Goal: Information Seeking & Learning: Learn about a topic

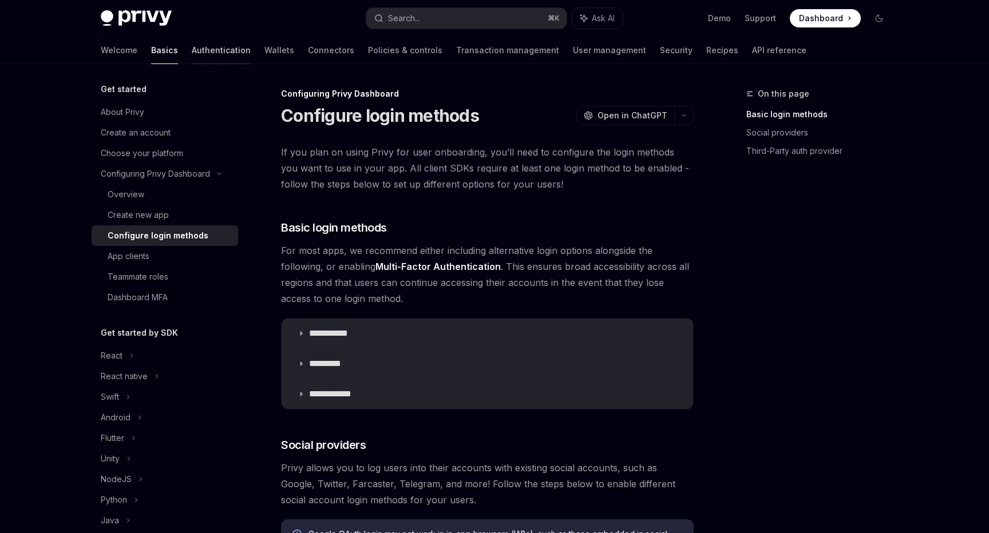
click at [192, 50] on link "Authentication" at bounding box center [221, 50] width 59 height 27
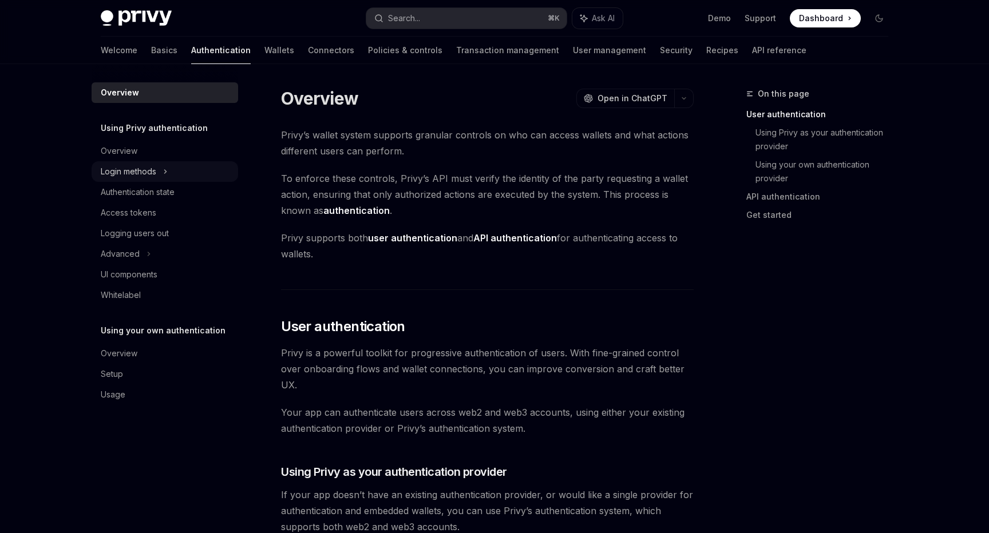
click at [158, 175] on div "Login methods" at bounding box center [165, 171] width 146 height 21
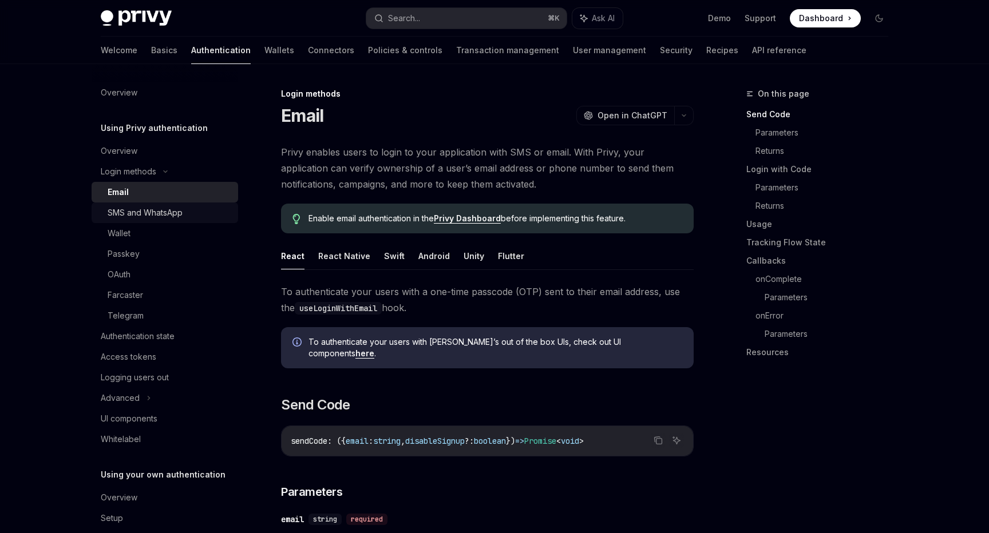
click at [161, 215] on div "SMS and WhatsApp" at bounding box center [145, 213] width 75 height 14
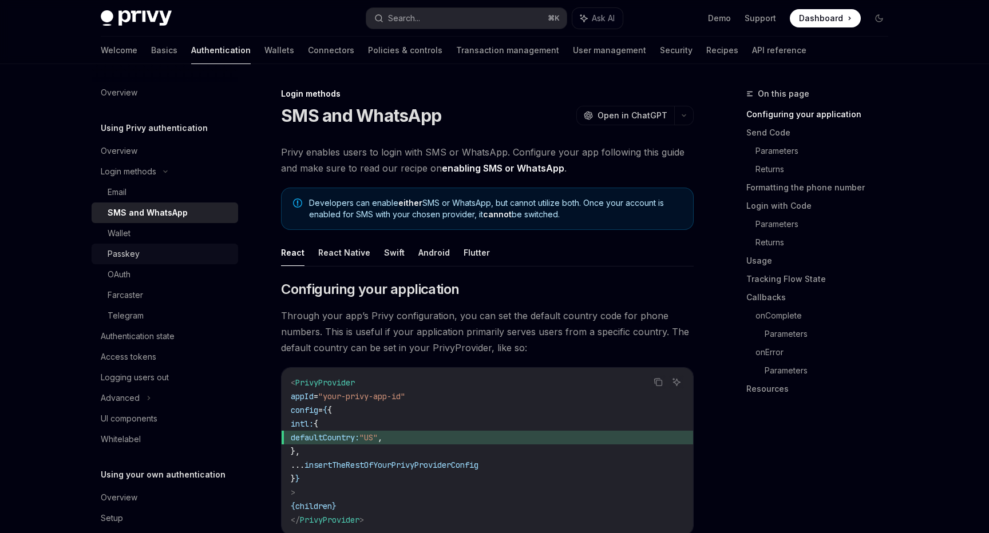
click at [149, 262] on link "Passkey" at bounding box center [165, 254] width 146 height 21
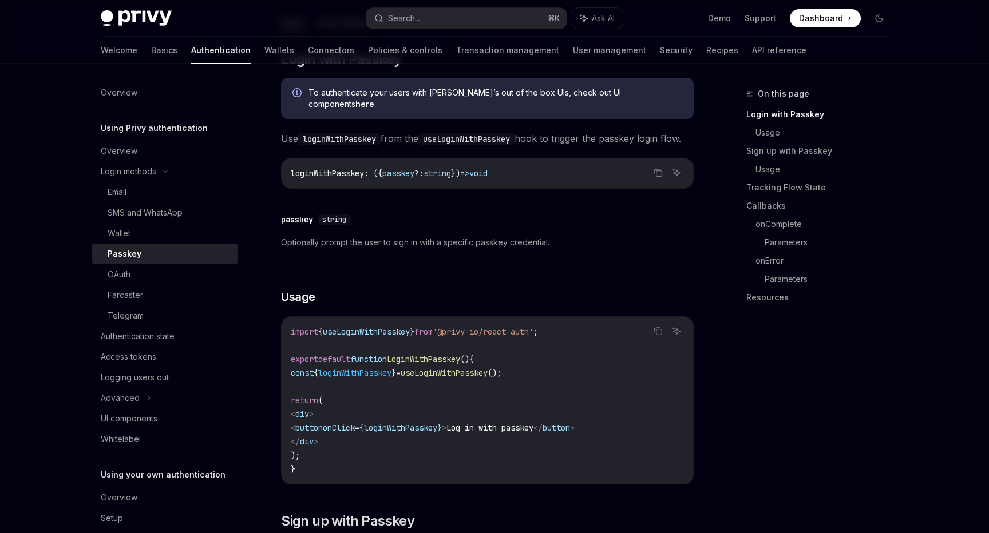
scroll to position [249, 0]
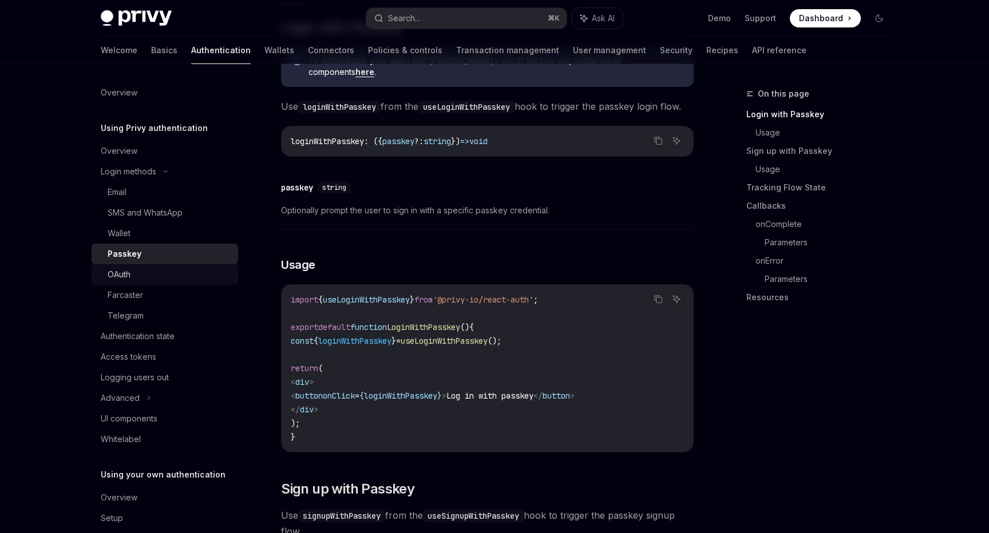
click at [136, 279] on div "OAuth" at bounding box center [170, 275] width 124 height 14
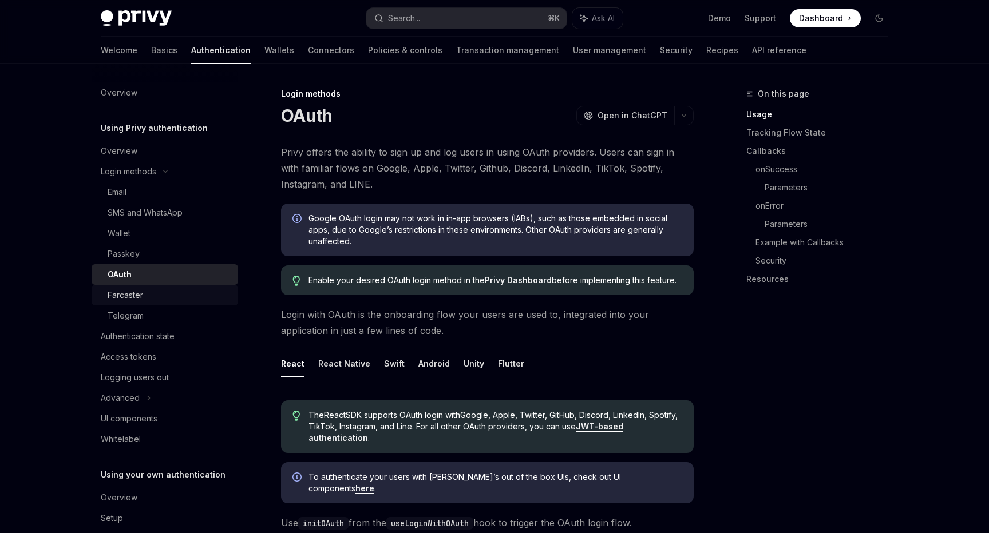
click at [183, 299] on div "Farcaster" at bounding box center [170, 295] width 124 height 14
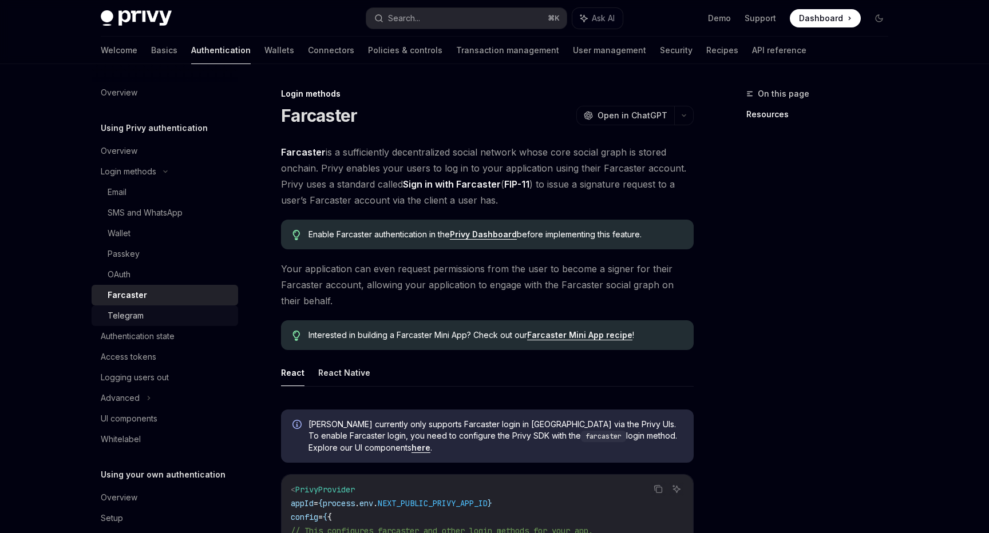
click at [162, 316] on div "Telegram" at bounding box center [170, 316] width 124 height 14
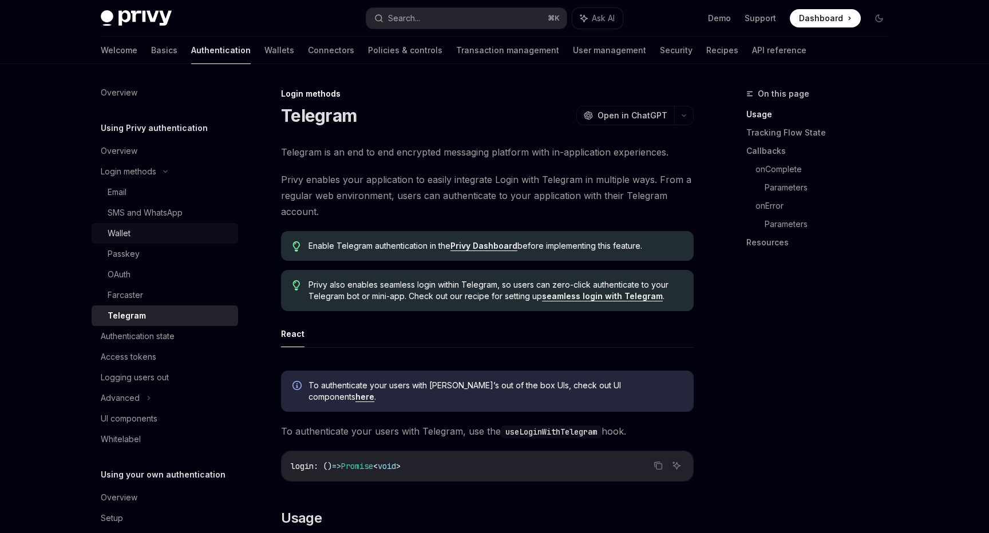
click at [176, 237] on div "Wallet" at bounding box center [170, 234] width 124 height 14
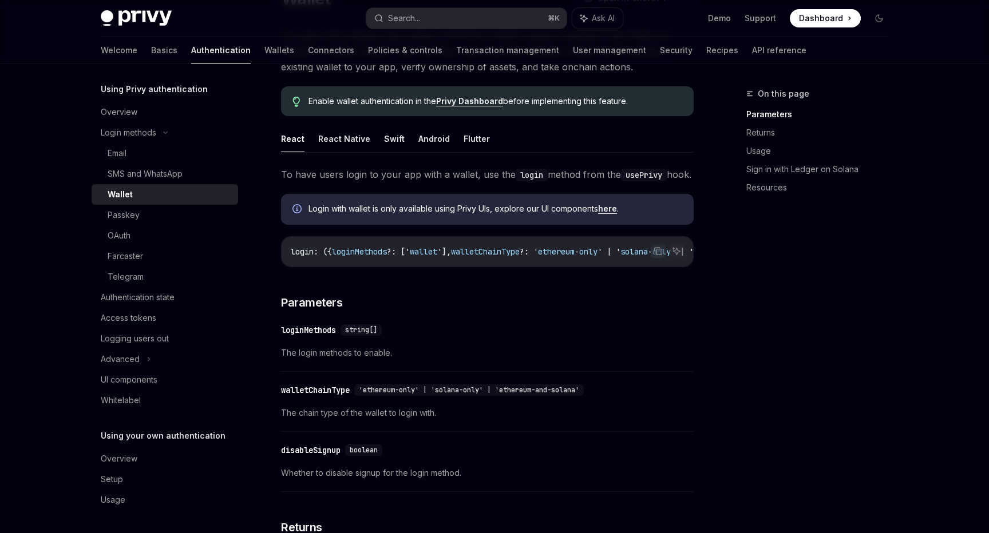
scroll to position [244, 0]
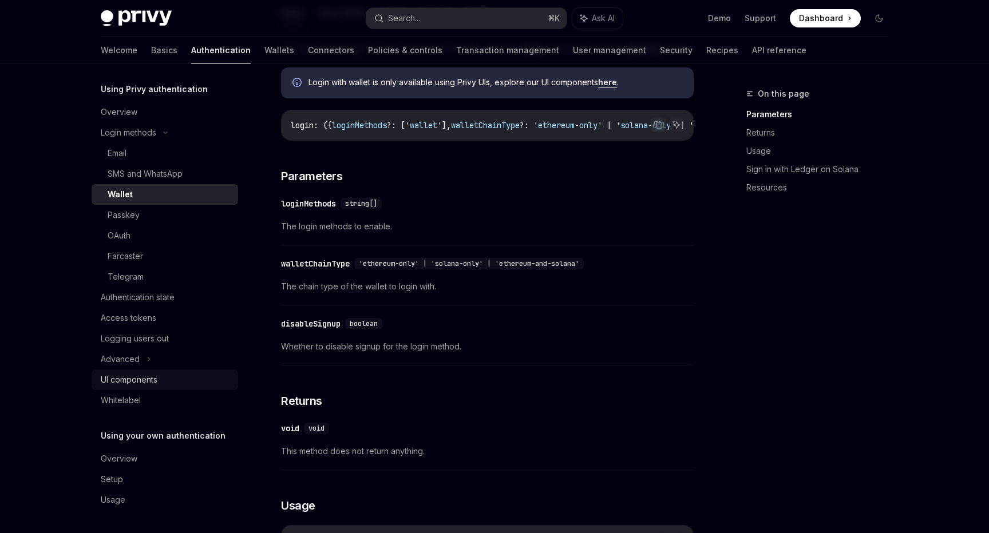
click at [136, 374] on div "UI components" at bounding box center [129, 380] width 57 height 14
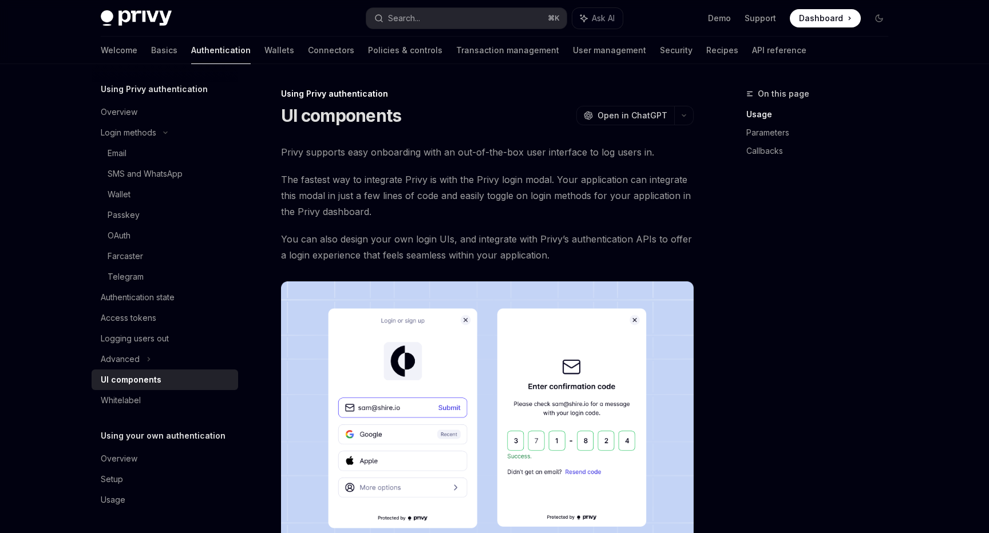
scroll to position [162, 0]
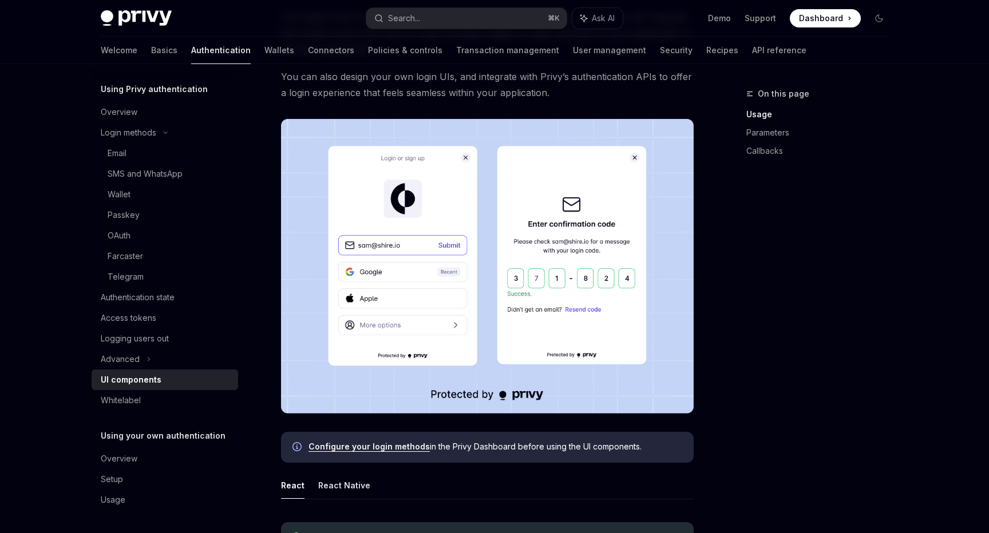
click at [170, 380] on div "UI components" at bounding box center [166, 380] width 130 height 14
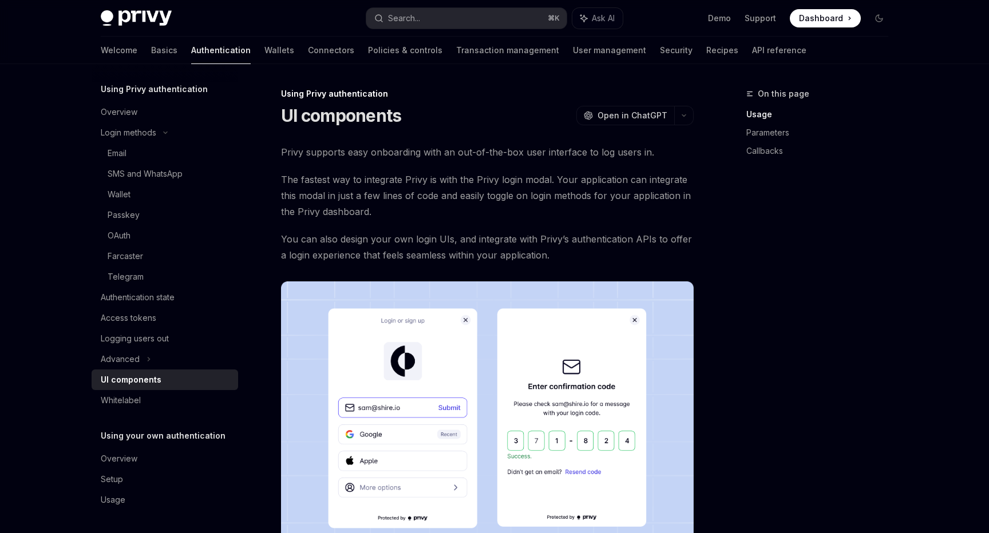
type textarea "*"
drag, startPoint x: 387, startPoint y: 92, endPoint x: 282, endPoint y: 93, distance: 104.7
click at [282, 93] on div "Using Privy authentication" at bounding box center [487, 93] width 413 height 11
click at [374, 92] on div "Using Privy authentication" at bounding box center [487, 93] width 413 height 11
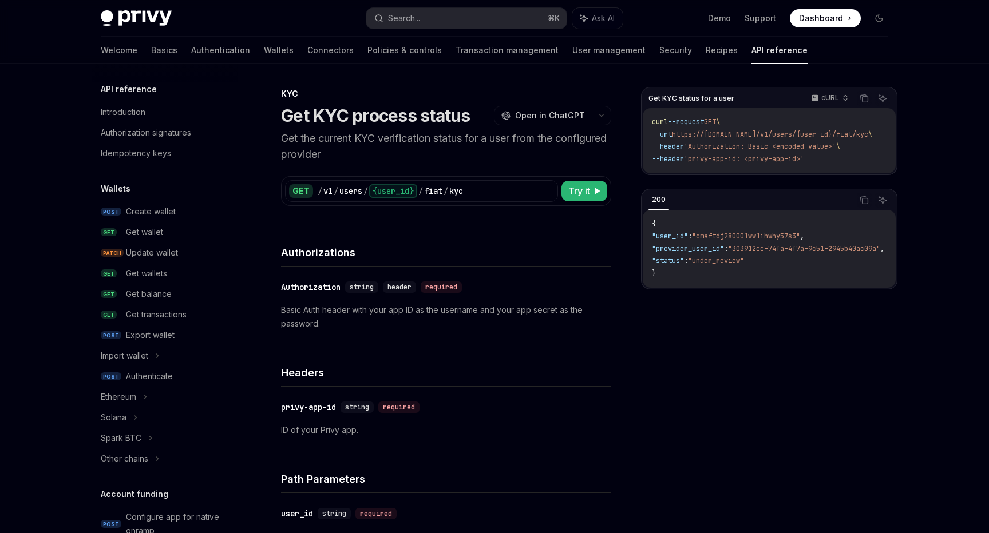
scroll to position [328, 0]
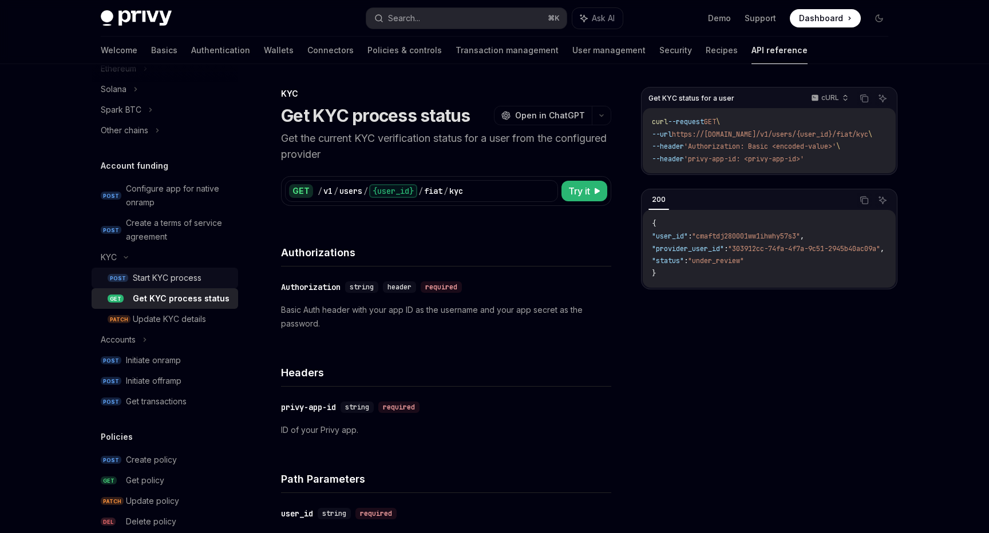
click at [226, 275] on div "Start KYC process" at bounding box center [182, 278] width 98 height 14
type textarea "*"
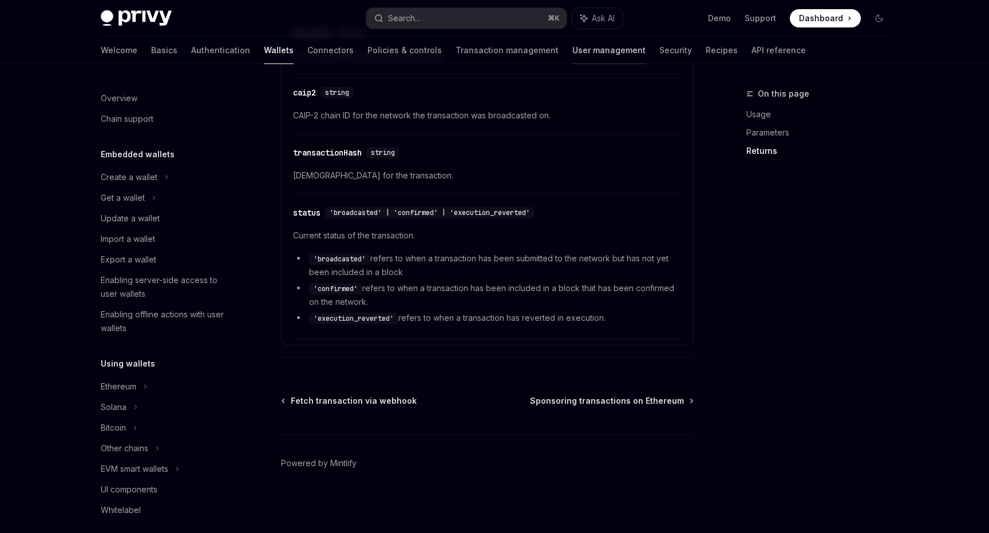
scroll to position [457, 0]
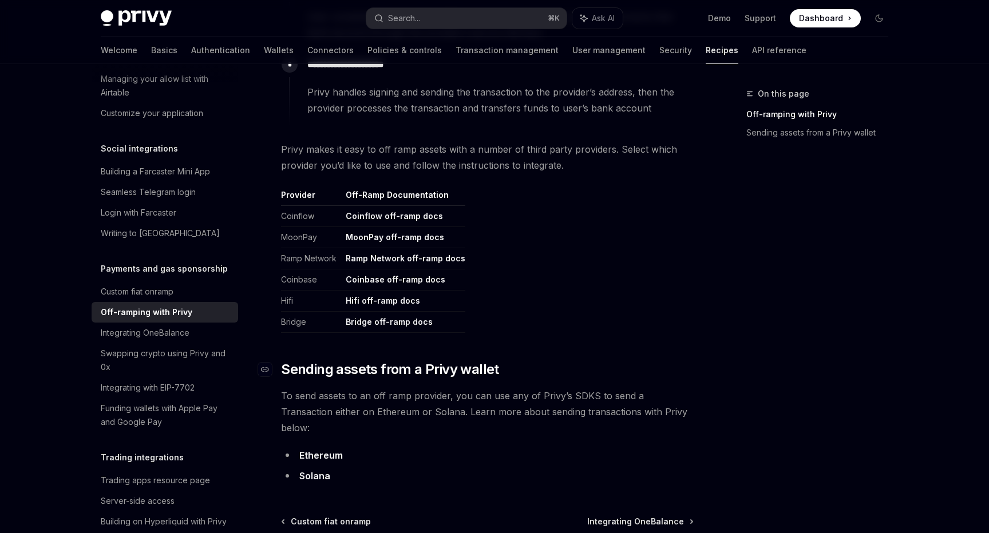
scroll to position [481, 0]
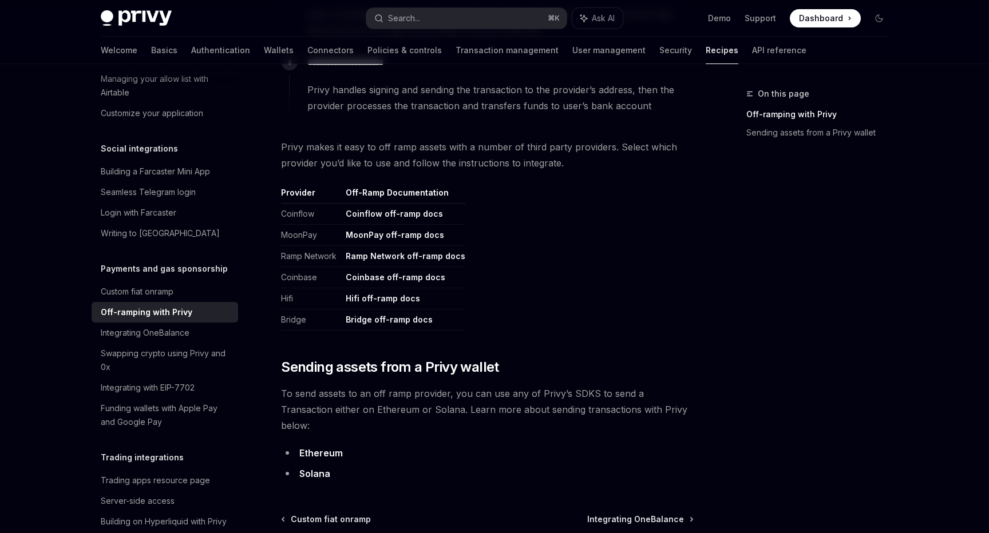
click at [355, 322] on link "Bridge off-ramp docs" at bounding box center [389, 320] width 87 height 10
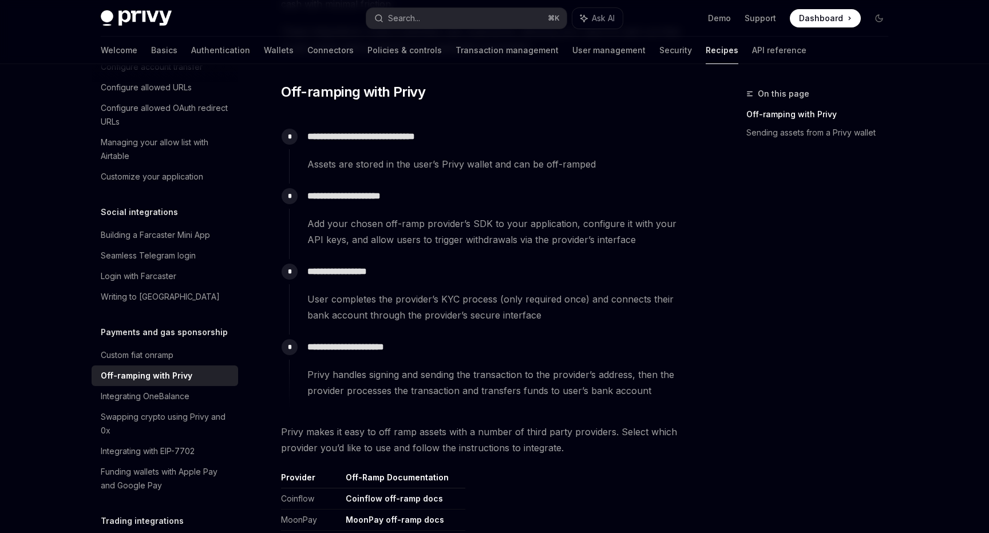
scroll to position [741, 0]
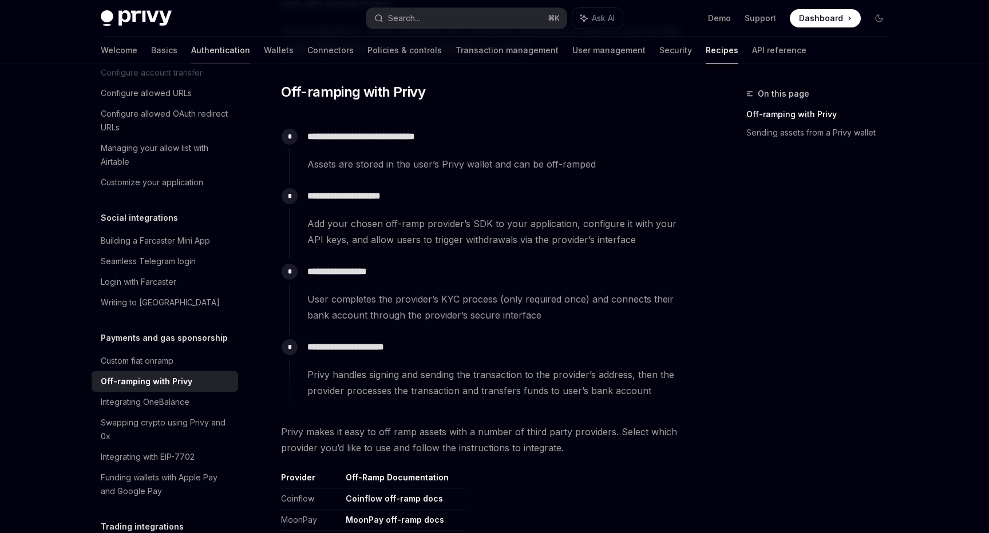
click at [191, 52] on link "Authentication" at bounding box center [220, 50] width 59 height 27
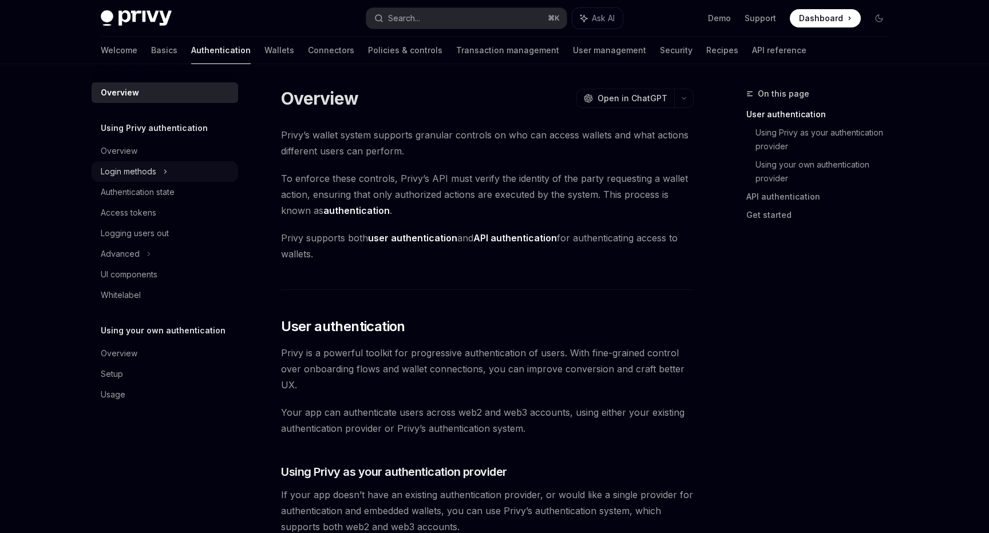
click at [120, 172] on div "Login methods" at bounding box center [128, 172] width 55 height 14
type textarea "*"
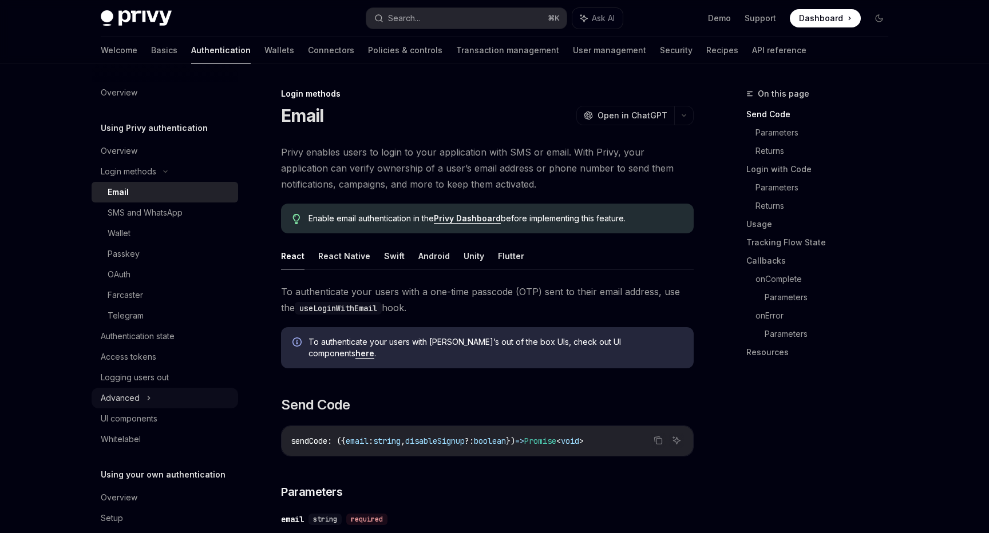
click at [146, 404] on icon at bounding box center [148, 398] width 5 height 14
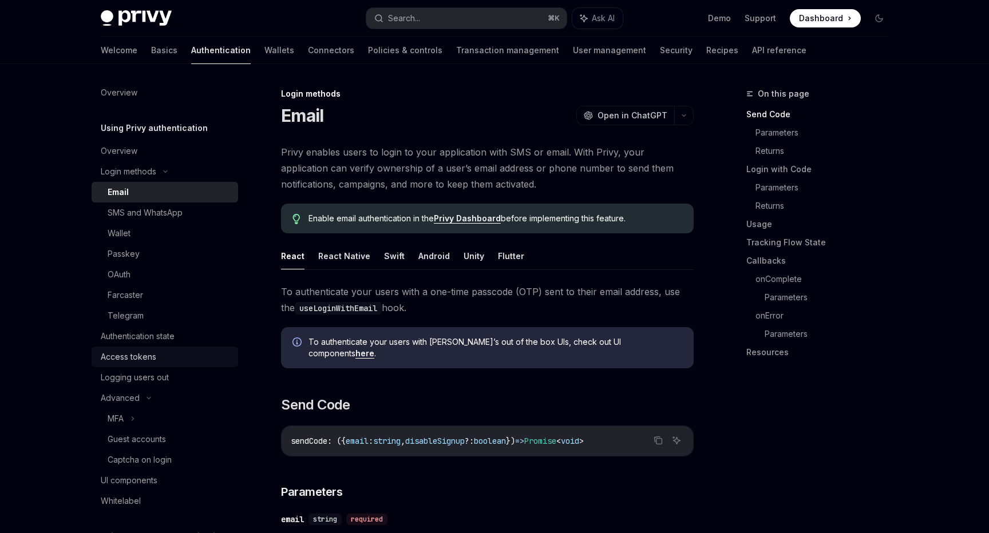
scroll to position [26, 0]
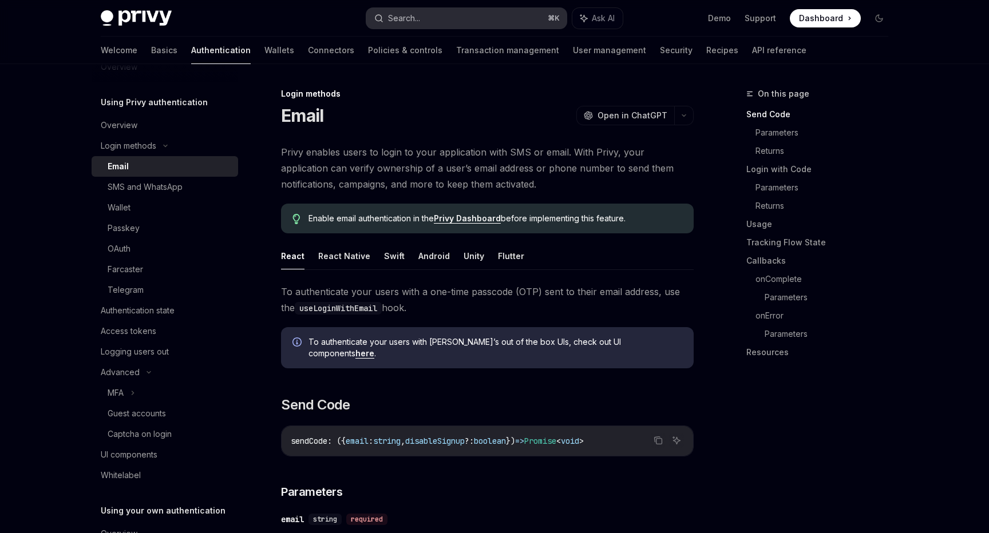
click at [403, 21] on div "Search..." at bounding box center [404, 18] width 32 height 14
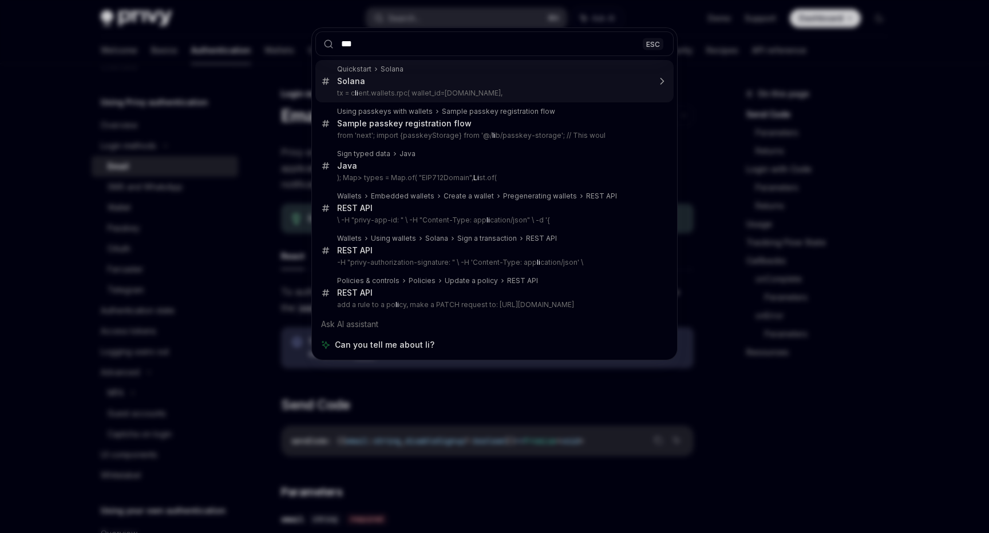
type input "****"
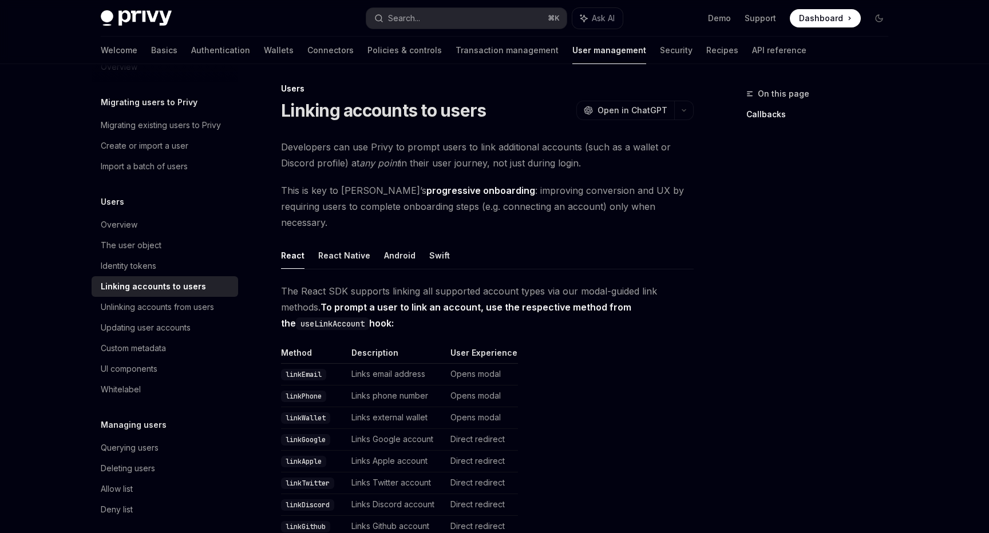
scroll to position [2, 0]
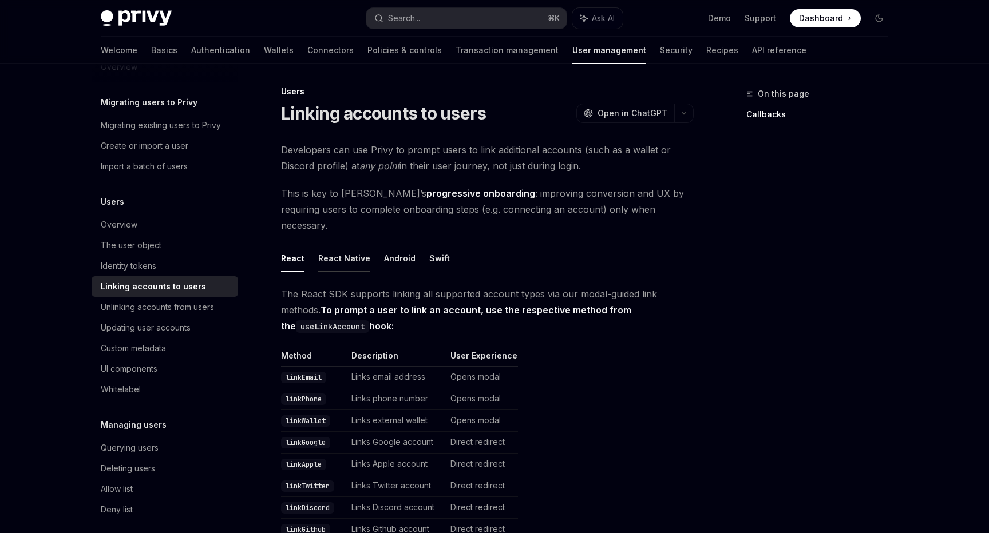
click at [328, 245] on button "React Native" at bounding box center [344, 258] width 52 height 27
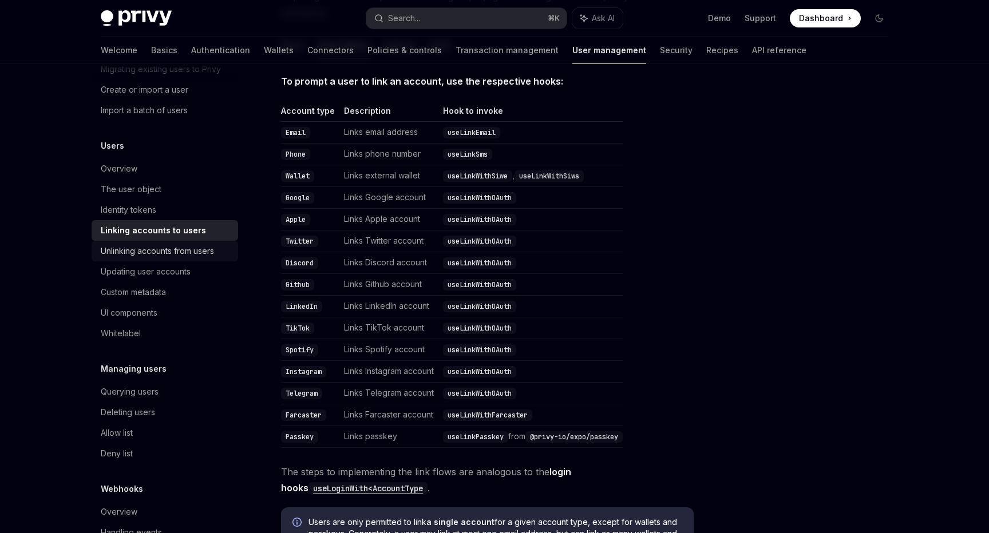
scroll to position [114, 0]
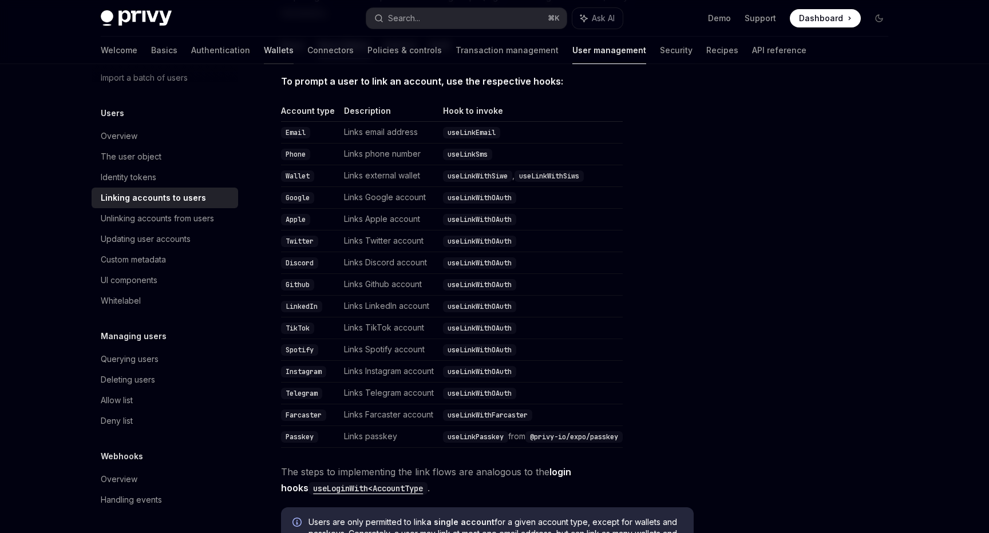
click at [264, 50] on link "Wallets" at bounding box center [279, 50] width 30 height 27
type textarea "*"
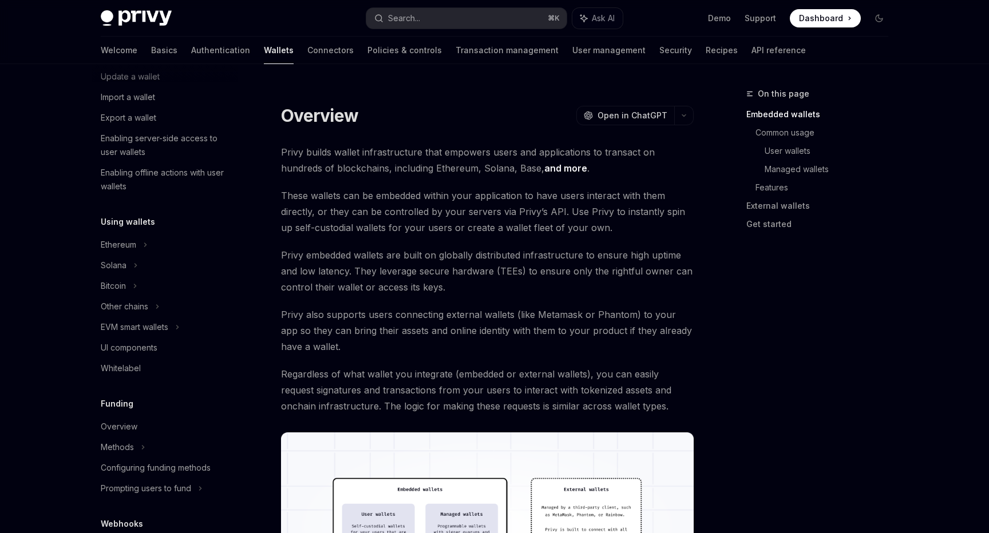
scroll to position [154, 0]
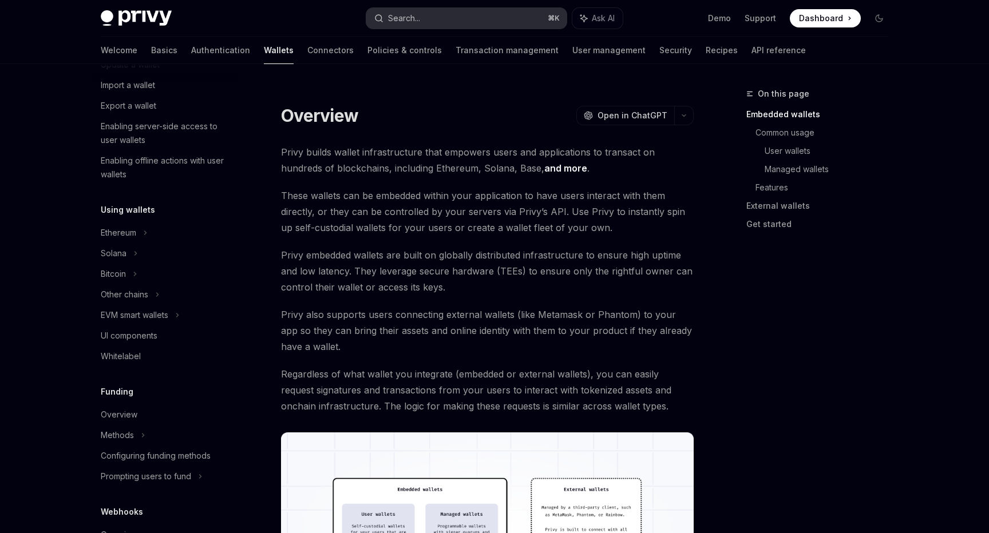
click at [511, 10] on button "Search... ⌘ K" at bounding box center [466, 18] width 200 height 21
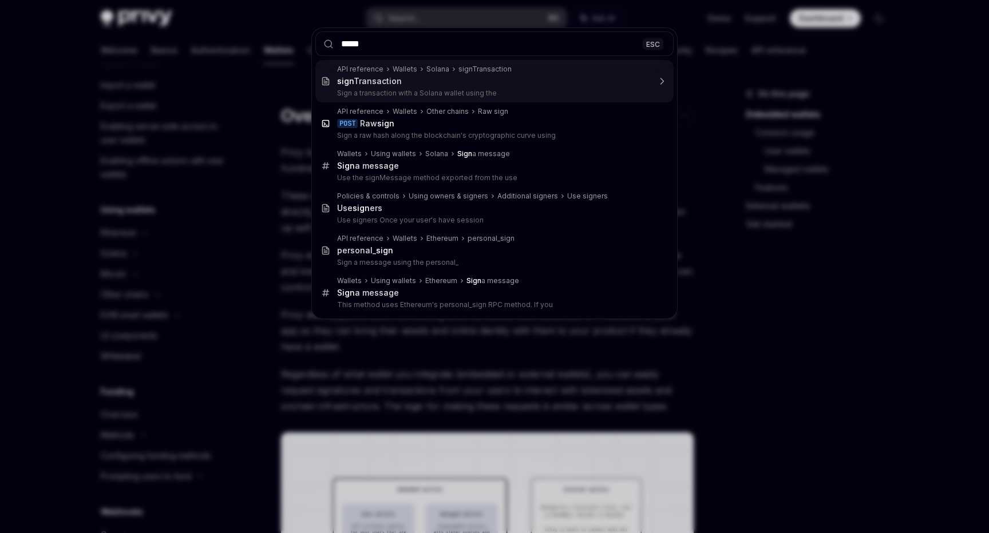
type input "******"
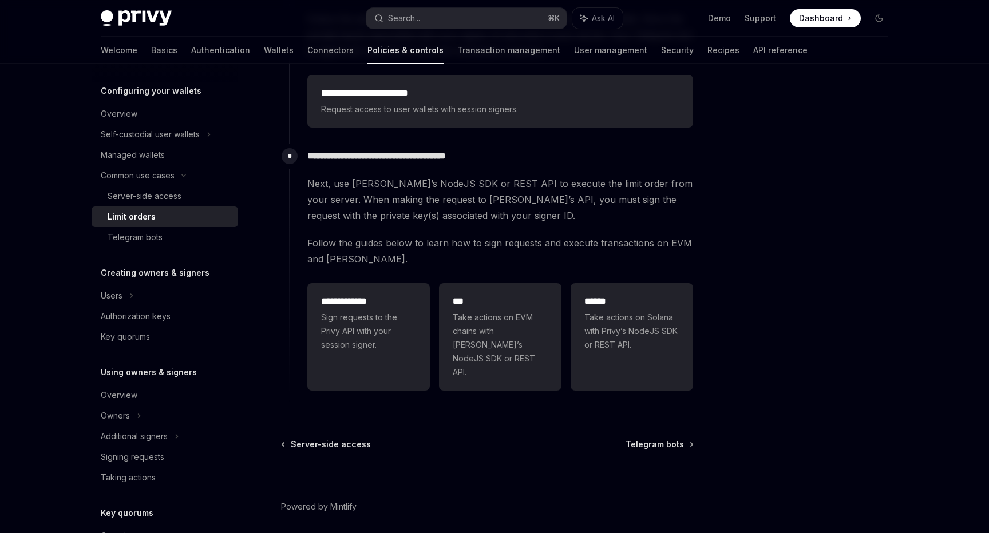
scroll to position [314, 0]
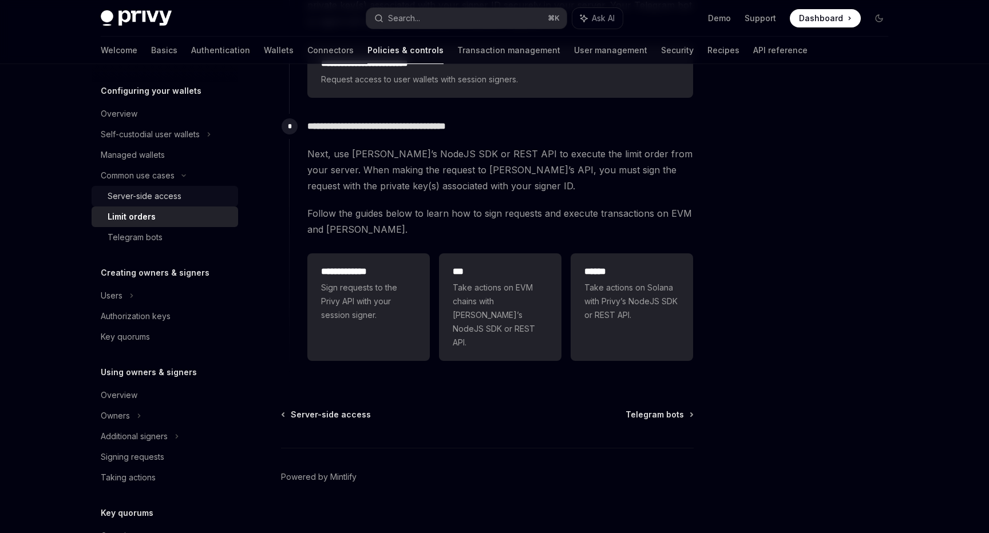
click at [170, 195] on div "Server-side access" at bounding box center [145, 196] width 74 height 14
type textarea "*"
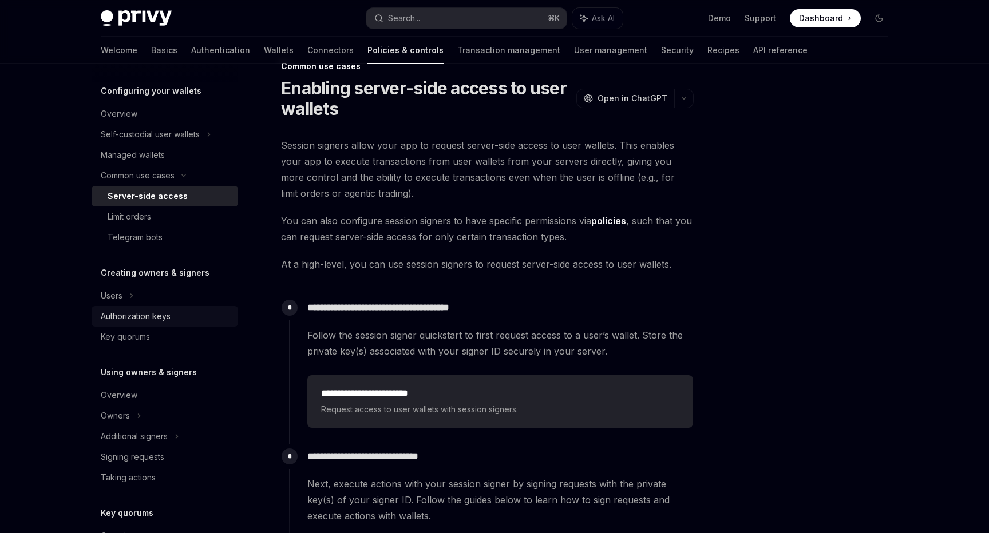
scroll to position [334, 0]
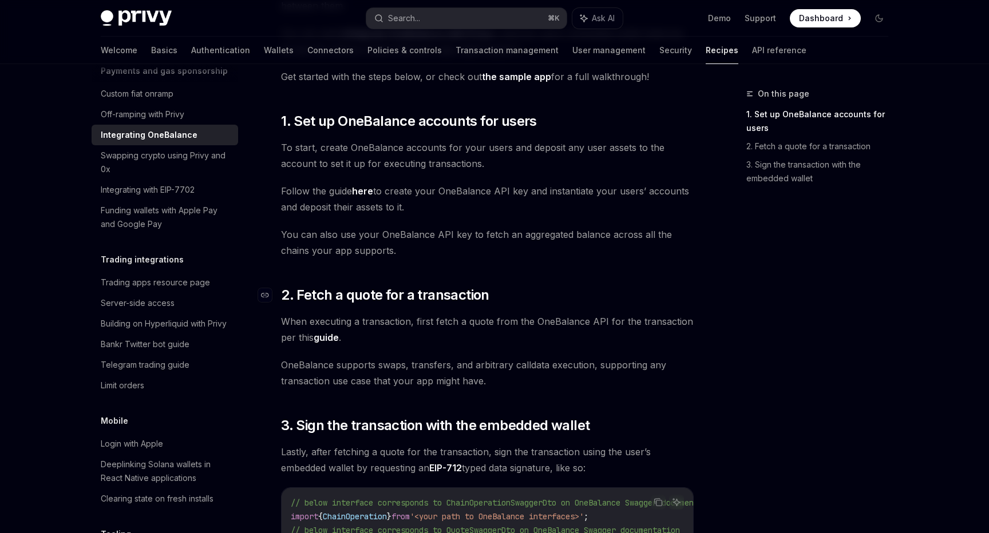
scroll to position [200, 0]
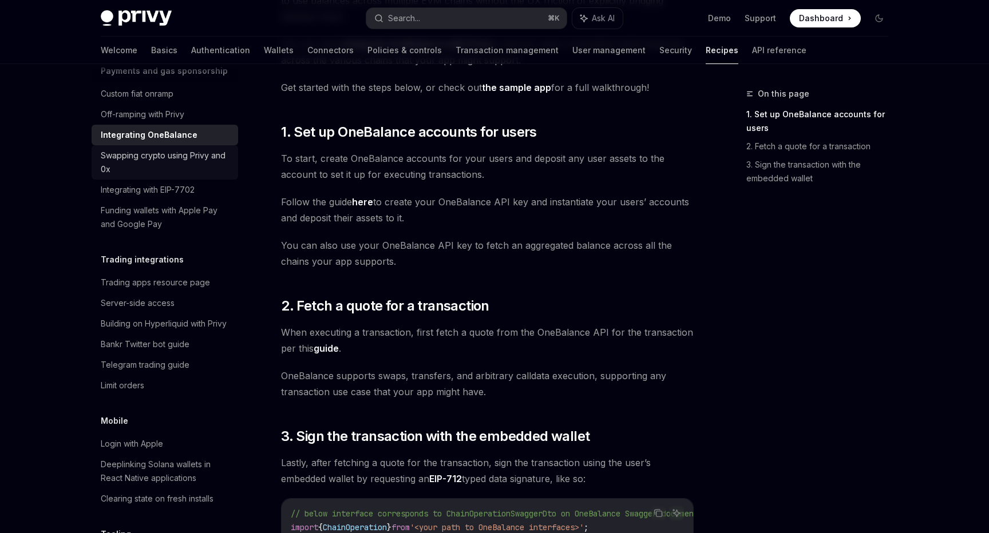
click at [199, 149] on div "Swapping crypto using Privy and 0x" at bounding box center [166, 162] width 130 height 27
type textarea "*"
